Goal: Find specific page/section: Find specific page/section

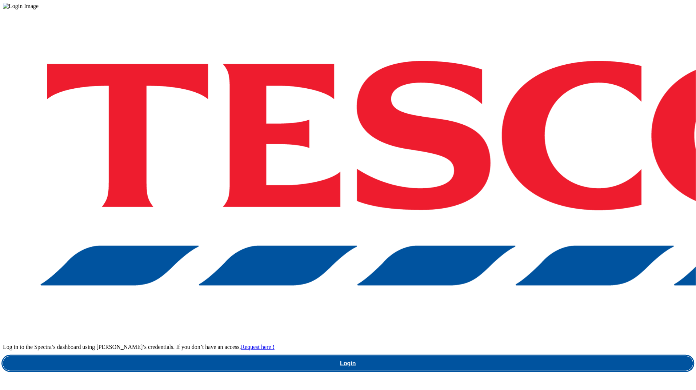
click at [490, 356] on link "Login" at bounding box center [348, 363] width 690 height 15
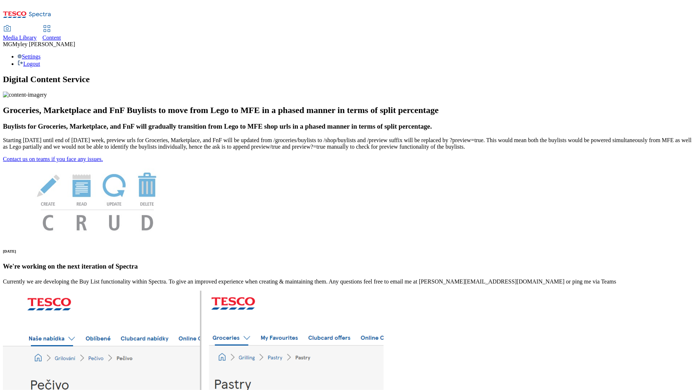
click at [37, 35] on div "Media Library" at bounding box center [20, 38] width 34 height 7
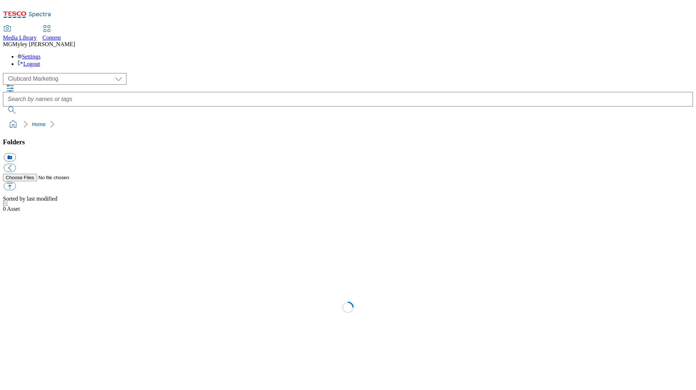
scroll to position [0, 0]
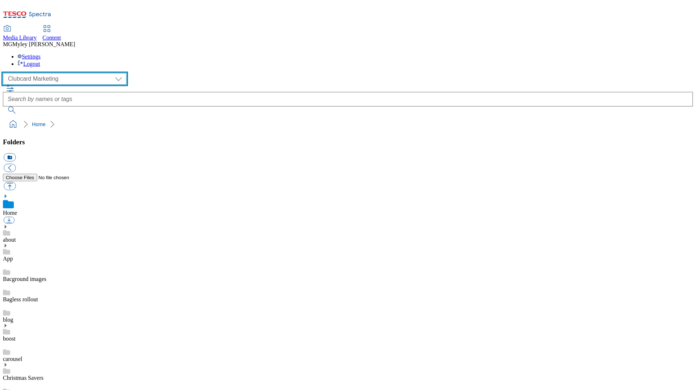
click at [43, 73] on select "Clubcard Marketing Dotcom UK GHS Marketing UK GHS ROI iGHS Marketing CE MCA CZ …" at bounding box center [65, 79] width 124 height 12
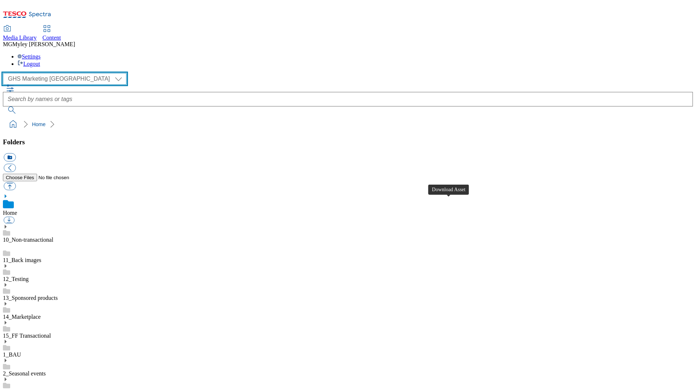
scroll to position [28, 0]
click at [41, 73] on select "Clubcard Marketing Dotcom UK GHS Marketing UK GHS ROI iGHS Marketing CE MCA CZ …" at bounding box center [65, 79] width 124 height 12
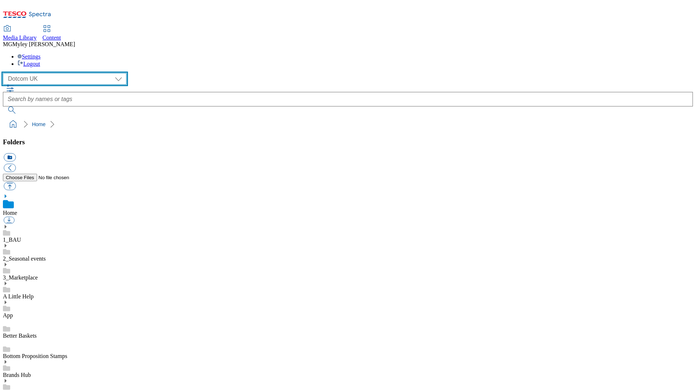
click at [44, 73] on select "Clubcard Marketing Dotcom UK GHS Marketing UK GHS ROI iGHS Marketing CE MCA CZ …" at bounding box center [65, 79] width 124 height 12
click at [55, 73] on select "Clubcard Marketing Dotcom UK GHS Marketing UK GHS ROI iGHS Marketing CE MCA CZ …" at bounding box center [65, 79] width 124 height 12
select select "flare-ghs-roi"
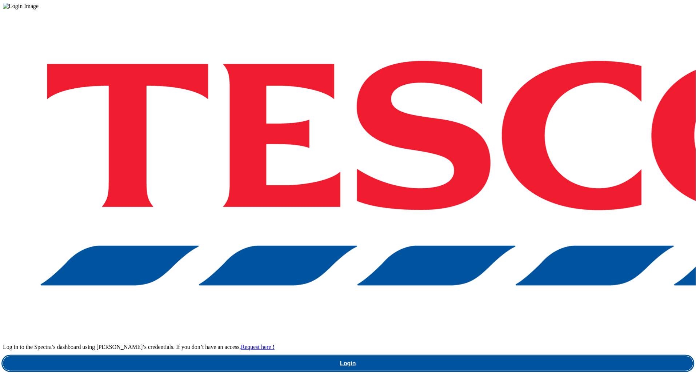
click at [523, 356] on link "Login" at bounding box center [348, 363] width 690 height 15
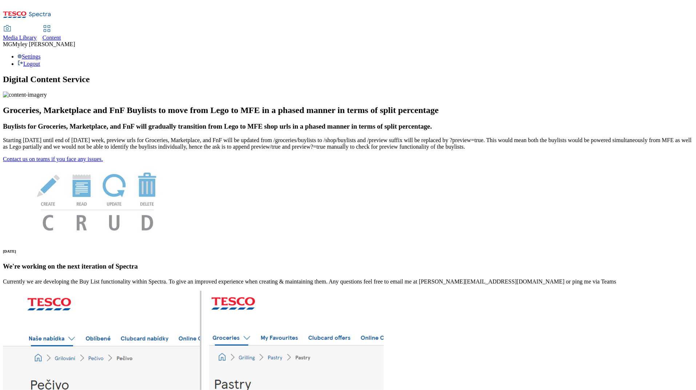
click at [37, 35] on span "Media Library" at bounding box center [20, 38] width 34 height 6
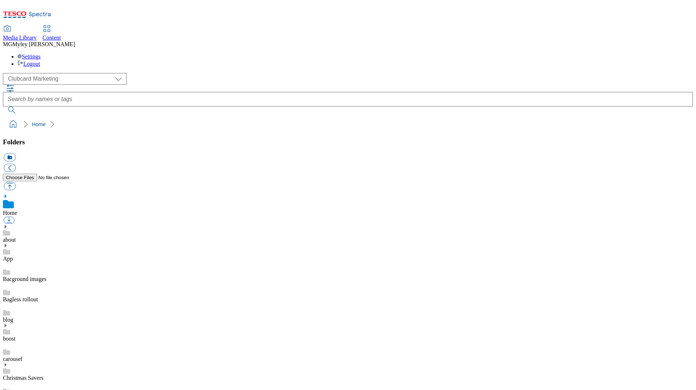
scroll to position [1, 0]
click at [58, 73] on select "Clubcard Marketing Dotcom UK GHS Marketing UK GHS ROI iGHS Marketing CE MCA CZ …" at bounding box center [65, 79] width 124 height 12
select select "flare-ghs-mktg"
click at [41, 314] on link "14_Marketplace" at bounding box center [22, 317] width 38 height 6
